Goal: Task Accomplishment & Management: Manage account settings

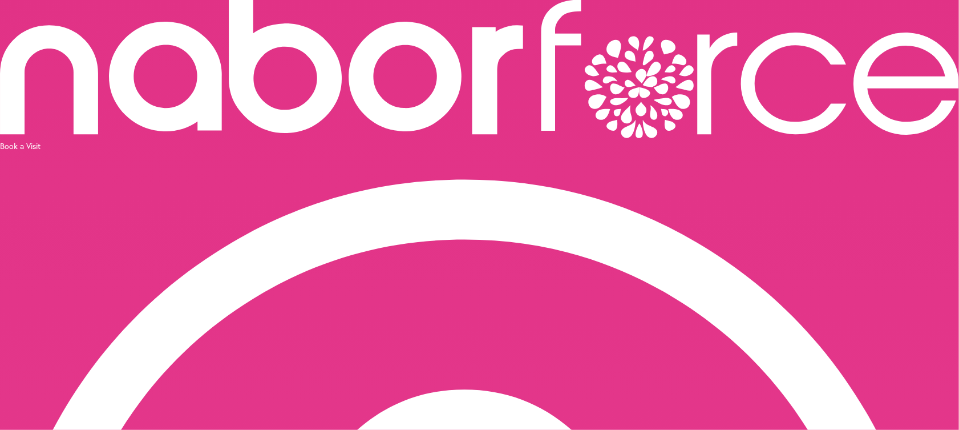
scroll to position [47, 0]
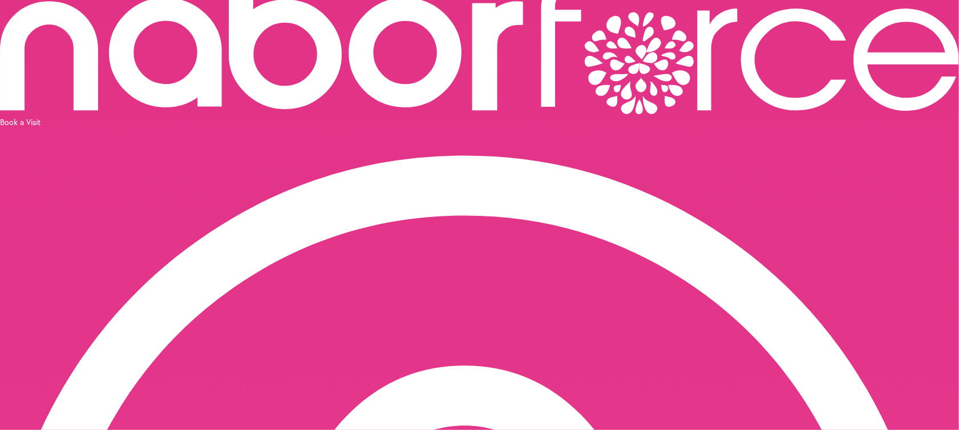
type textarea "**********"
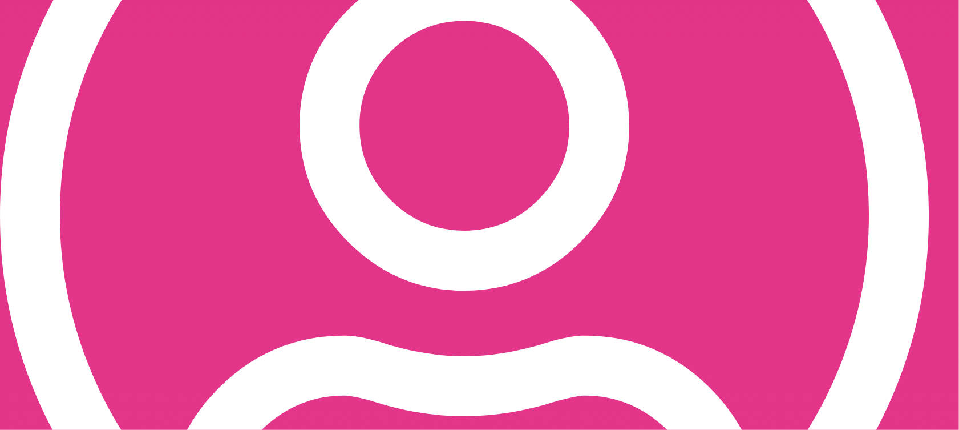
scroll to position [475, 0]
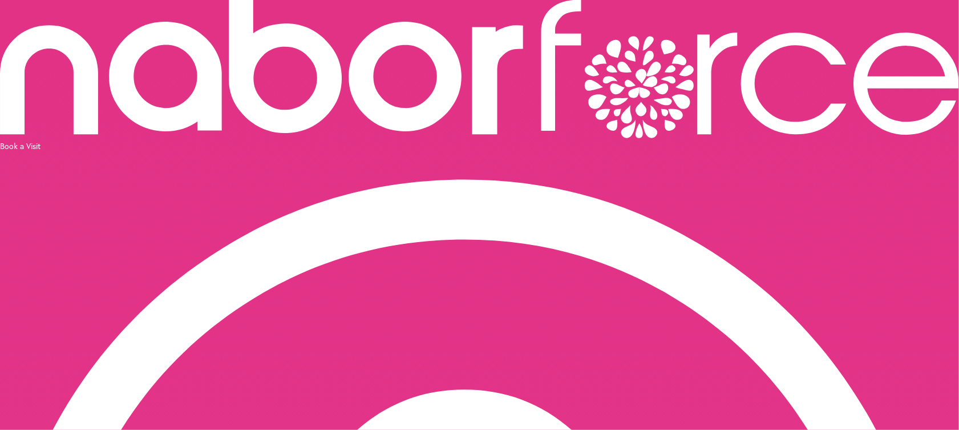
scroll to position [47, 0]
